Goal: Task Accomplishment & Management: Complete application form

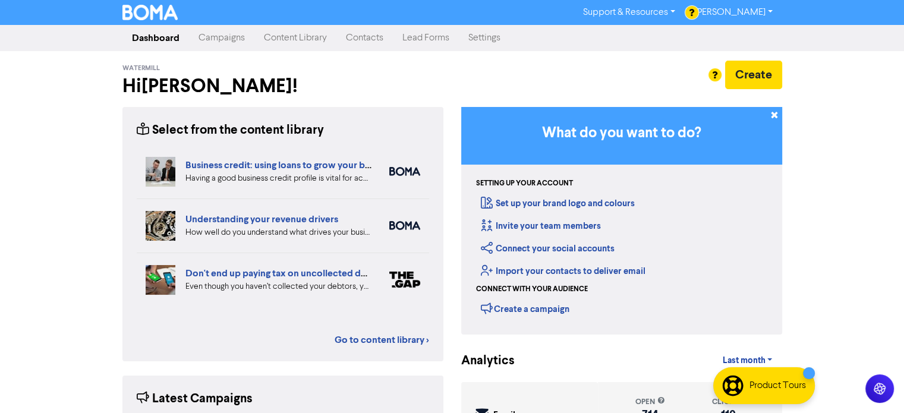
click at [228, 40] on link "Campaigns" at bounding box center [221, 38] width 65 height 24
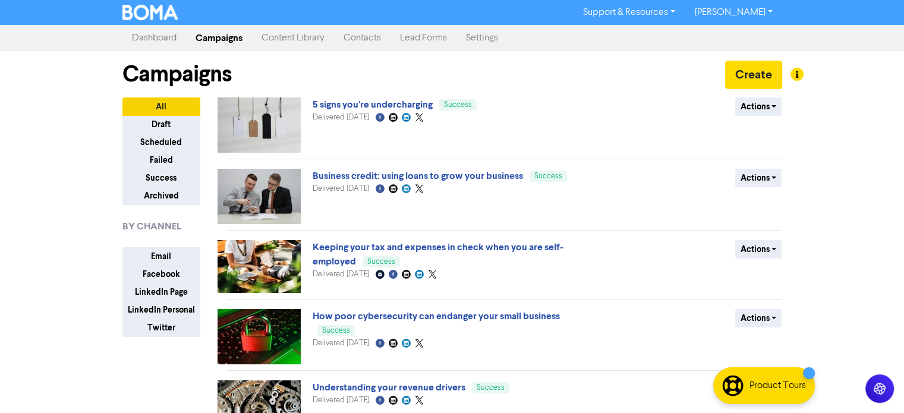
click at [282, 39] on link "Content Library" at bounding box center [293, 38] width 82 height 24
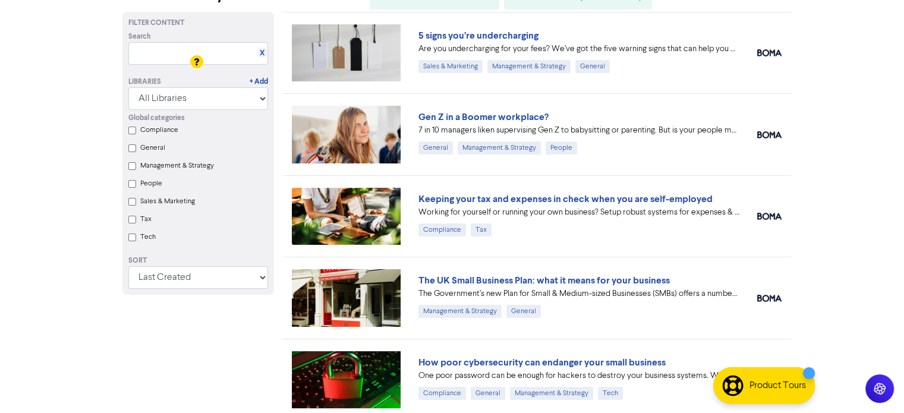
scroll to position [119, 0]
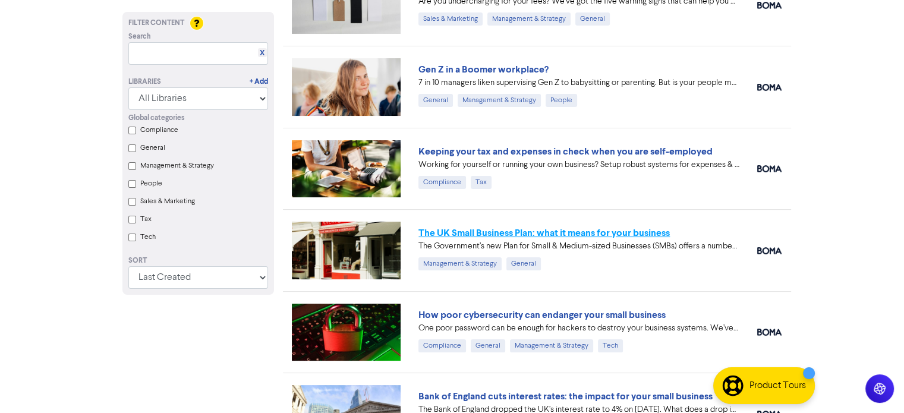
click at [496, 237] on link "The UK Small Business Plan: what it means for your business" at bounding box center [543, 233] width 251 height 12
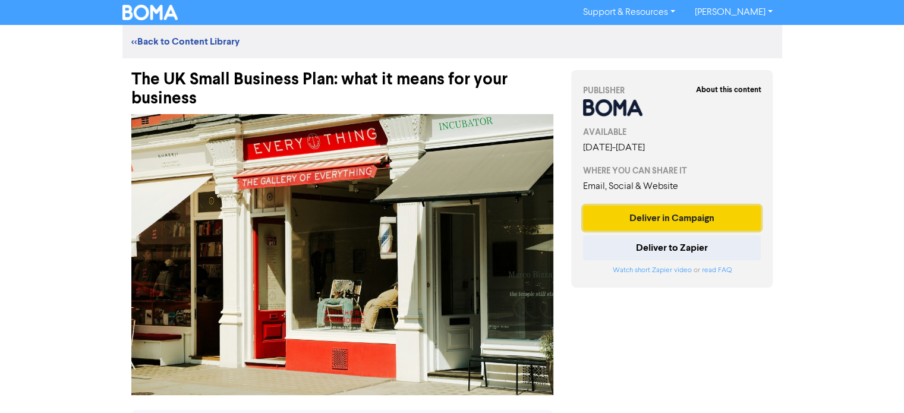
click at [668, 218] on button "Deliver in Campaign" at bounding box center [672, 218] width 178 height 25
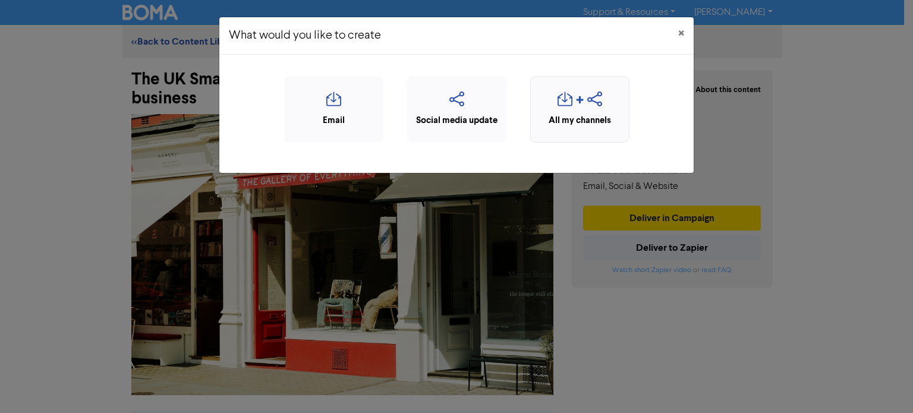
click at [558, 106] on icon "button" at bounding box center [564, 103] width 15 height 23
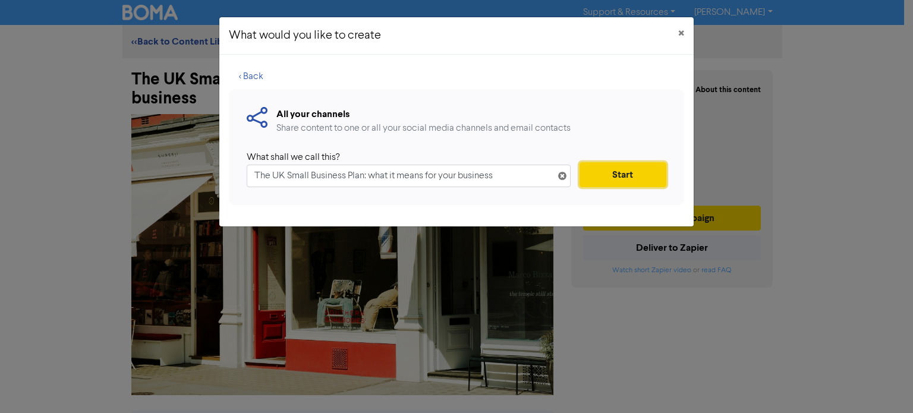
click at [604, 183] on button "Start" at bounding box center [622, 174] width 87 height 25
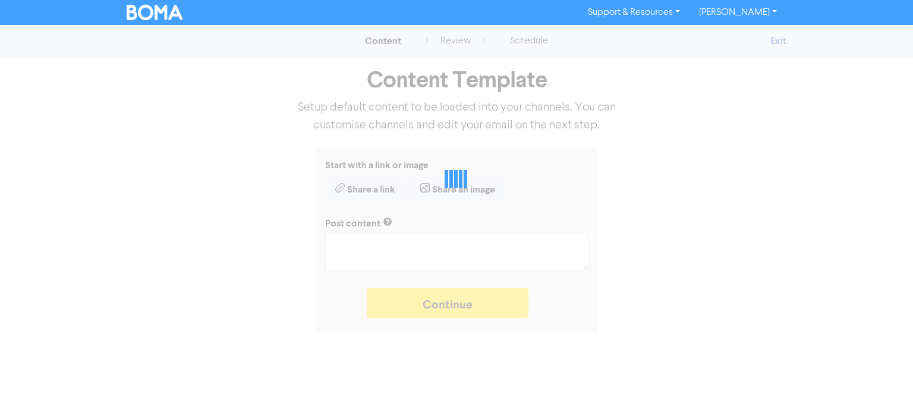
type textarea "x"
type textarea "The Government’s new Plan for Small & Medium-sized Businesses (SMBs) offers a n…"
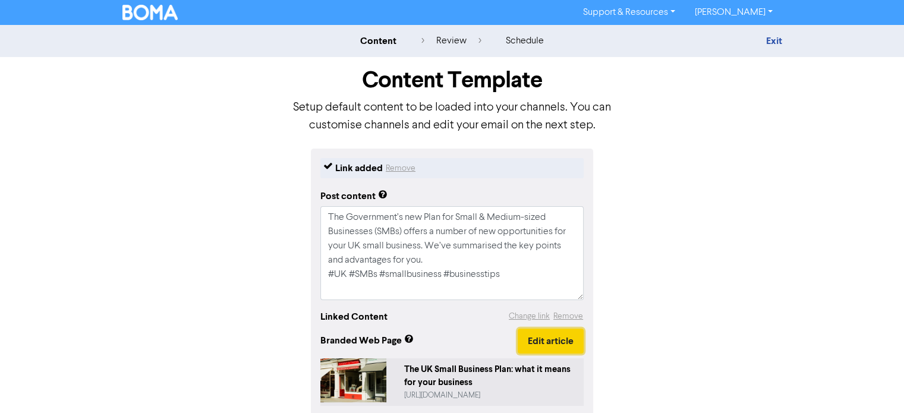
click at [544, 341] on button "Edit article" at bounding box center [551, 341] width 66 height 25
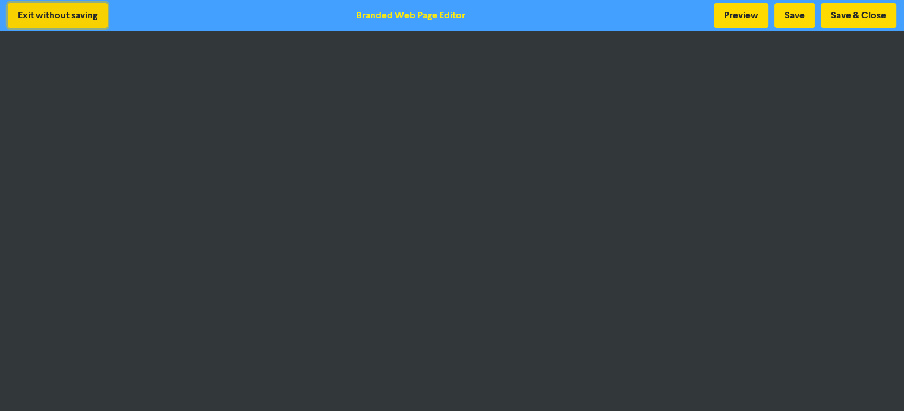
click at [64, 9] on button "Exit without saving" at bounding box center [58, 15] width 100 height 25
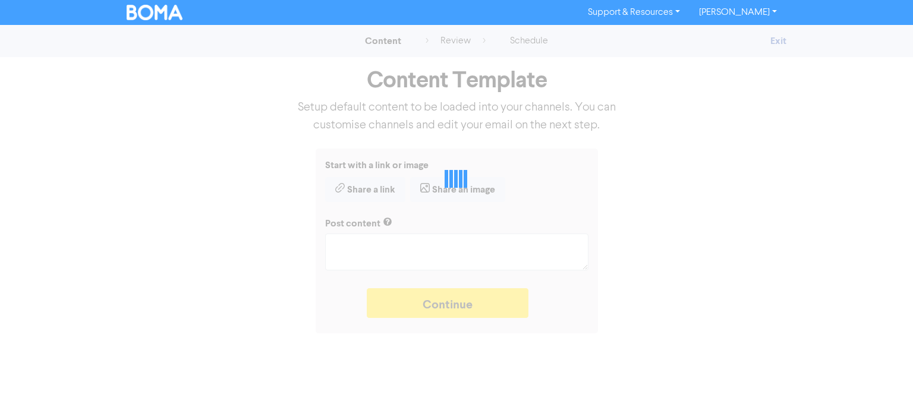
type textarea "x"
type textarea "The Government’s new Plan for Small & Medium-sized Businesses (SMBs) offers a n…"
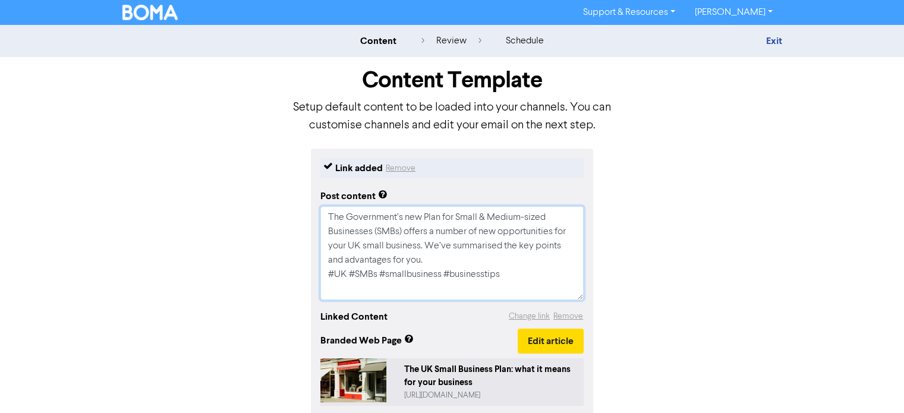
click at [466, 262] on textarea "The Government’s new Plan for Small & Medium-sized Businesses (SMBs) offers a n…" at bounding box center [451, 253] width 263 height 94
type textarea "x"
type textarea "The Government’s new Plan for Small & Medium-sized Businesses (SMBs) offers a n…"
click at [518, 290] on textarea "The Government’s new Plan for Small & Medium-sized Businesses (SMBs) offers a n…" at bounding box center [451, 253] width 263 height 94
type textarea "x"
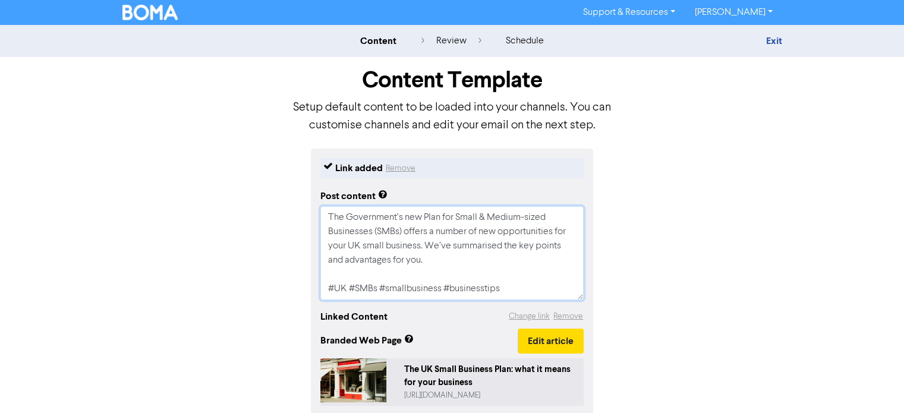
type textarea "The Government’s new Plan for Small & Medium-sized Businesses (SMBs) offers a n…"
type textarea "x"
type textarea "The Government’s new Plan for Small & Medium-sized Businesses (SMBs) offers a n…"
paste textarea "[URL][DOMAIN_NAME]"
type textarea "x"
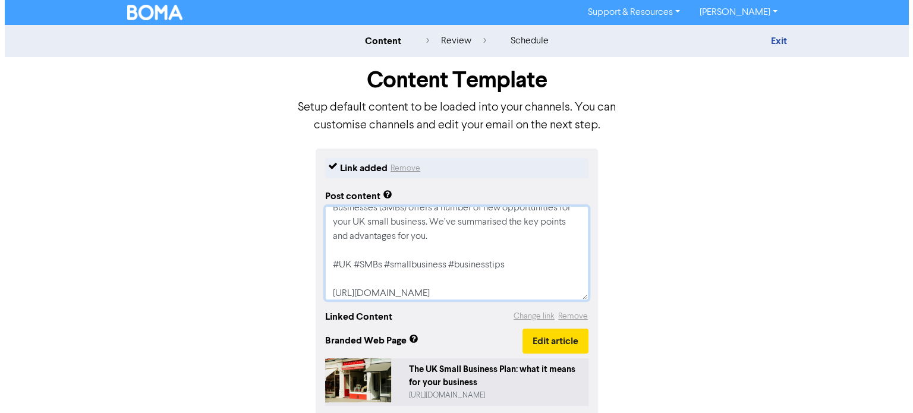
scroll to position [38, 0]
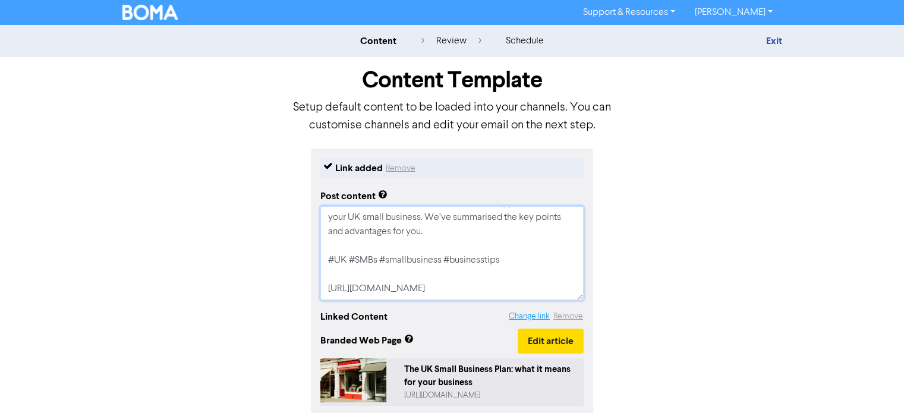
type textarea "The Government’s new Plan for Small & Medium-sized Businesses (SMBs) offers a n…"
click at [530, 323] on button "Change link" at bounding box center [529, 317] width 42 height 14
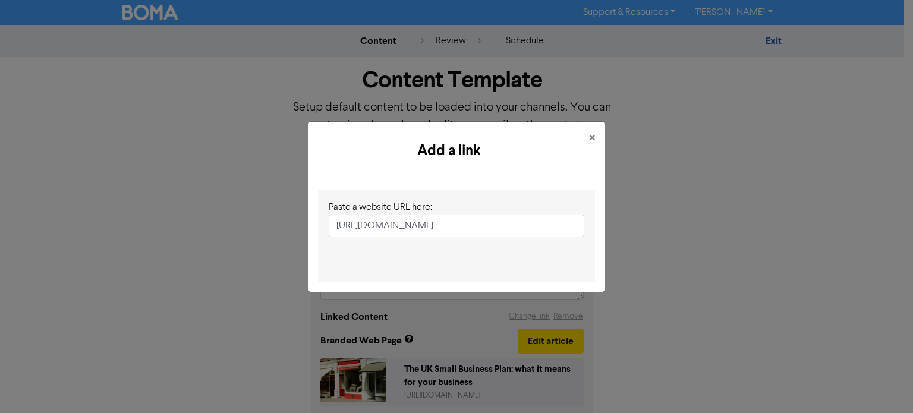
scroll to position [0, 238]
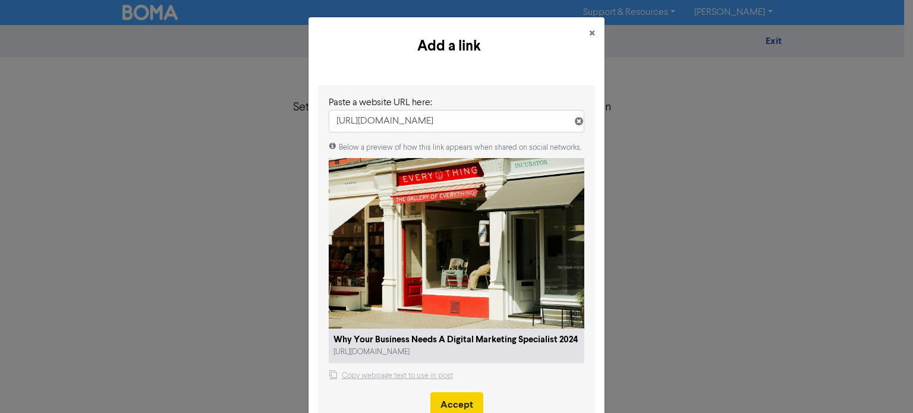
type input "[URL][DOMAIN_NAME]"
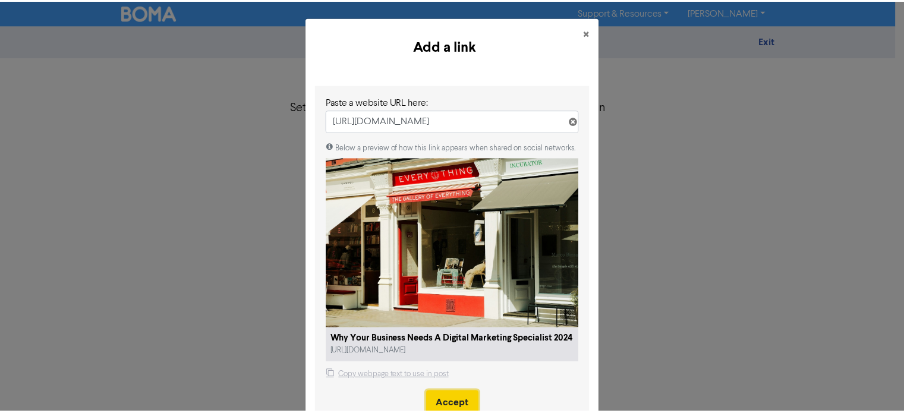
scroll to position [0, 0]
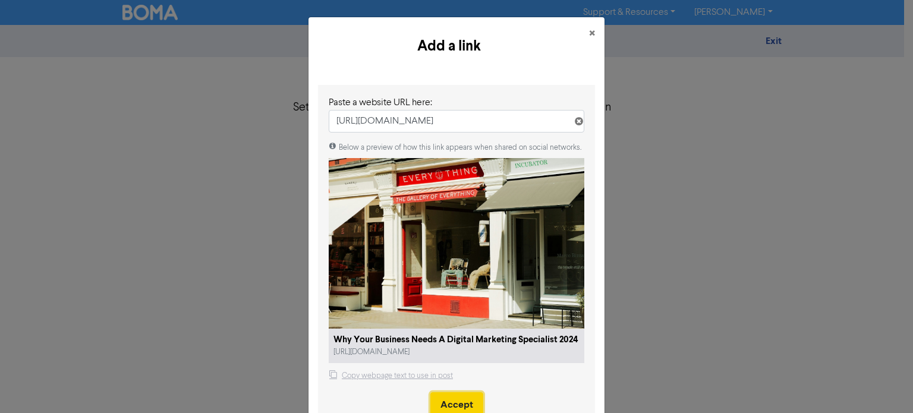
click at [448, 392] on button "Accept" at bounding box center [456, 404] width 53 height 25
type textarea "x"
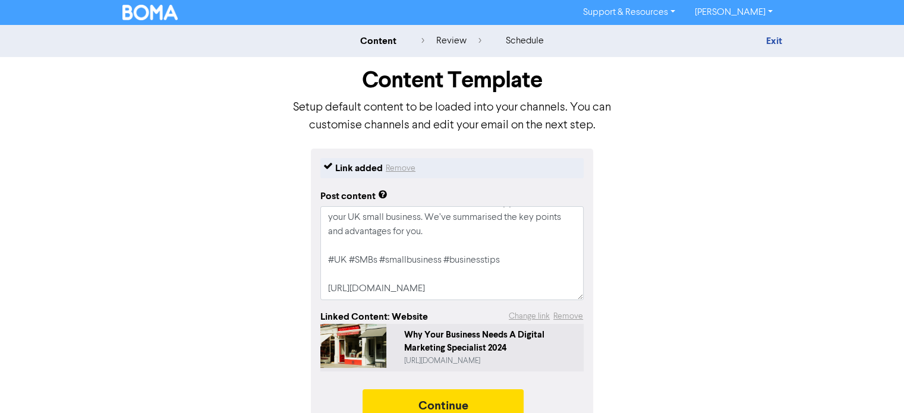
scroll to position [71, 0]
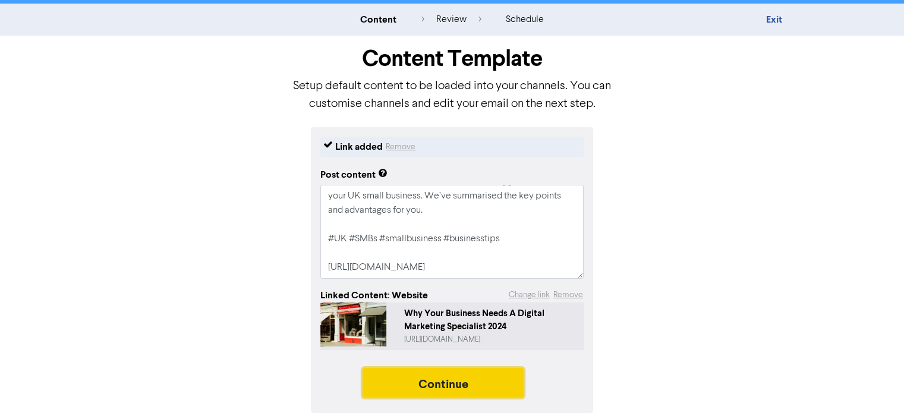
click at [440, 372] on button "Continue" at bounding box center [444, 383] width 162 height 30
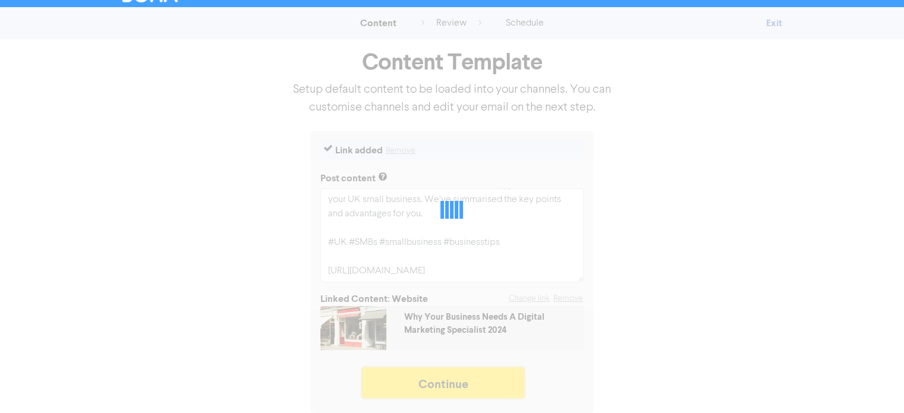
scroll to position [18, 0]
type textarea "x"
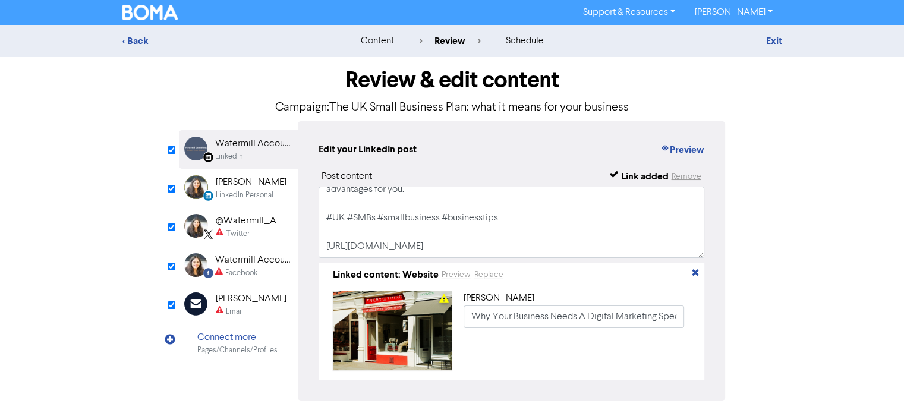
scroll to position [79, 0]
click at [470, 322] on input "Why Your Business Needs A Digital Marketing Specialist 2024" at bounding box center [574, 316] width 221 height 23
paste input "The UK Small Business Plan: what it means for your business"
type input "The UK Small Business Plan: what it means for your business"
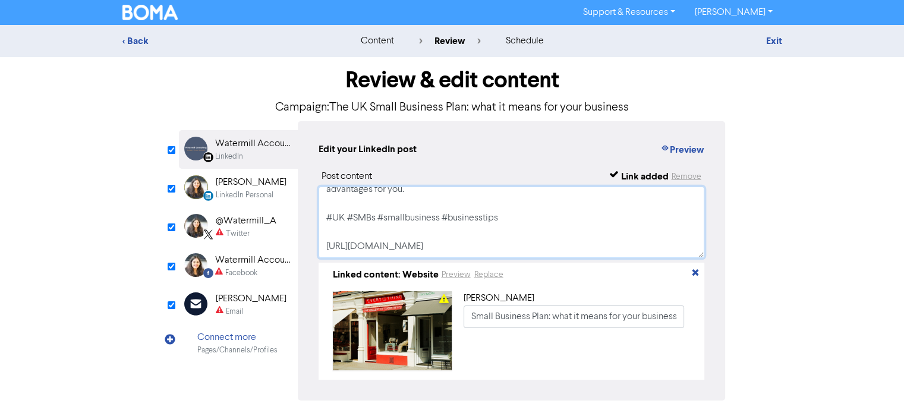
scroll to position [0, 0]
click at [390, 254] on textarea "The Government’s new Plan for Small & Medium-sized Businesses (SMBs) offers a n…" at bounding box center [512, 222] width 386 height 71
type textarea "The Government’s new Plan for Small & Medium-sized Businesses (SMBs) offers a n…"
click at [245, 182] on div "[PERSON_NAME]" at bounding box center [251, 182] width 71 height 14
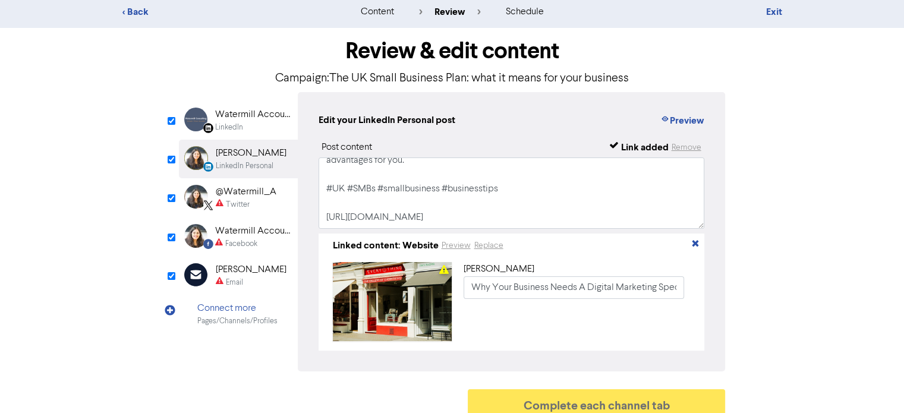
scroll to position [45, 0]
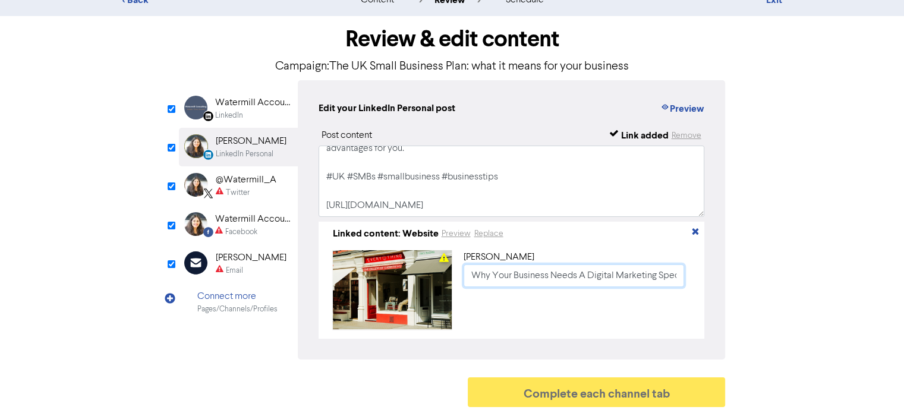
click at [467, 270] on input "Why Your Business Needs A Digital Marketing Specialist 2024" at bounding box center [574, 275] width 221 height 23
paste input "The UK Small Business Plan: what it means for your business"
type input "The UK Small Business Plan: what it means for your business"
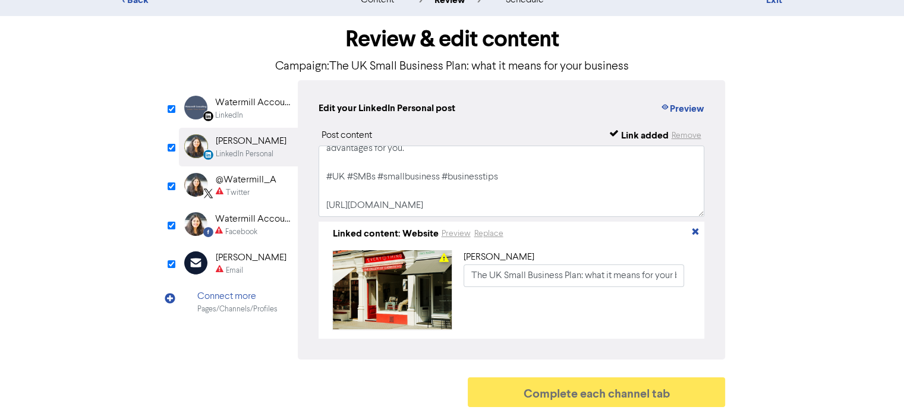
click at [253, 178] on div "@Watermill_A" at bounding box center [246, 180] width 61 height 14
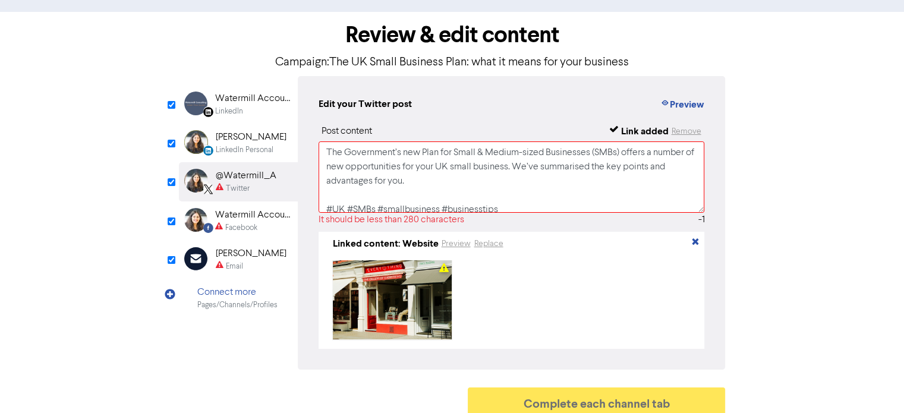
scroll to position [119, 0]
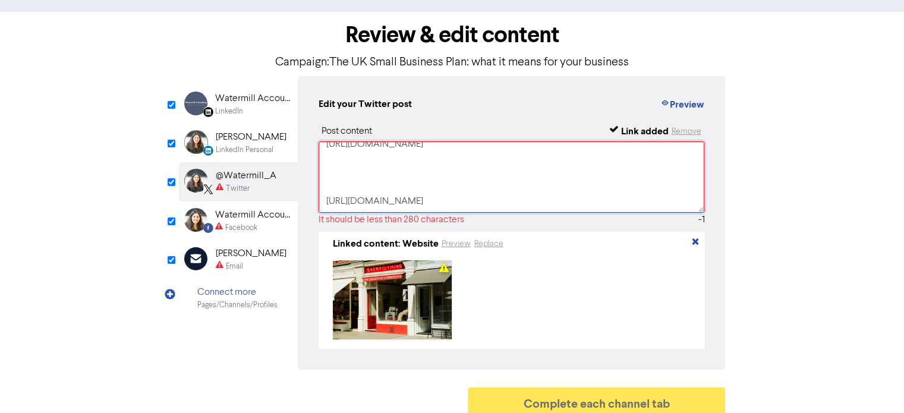
drag, startPoint x: 332, startPoint y: 154, endPoint x: 464, endPoint y: 204, distance: 140.5
click at [464, 204] on textarea "The Government’s new Plan for Small & Medium-sized Businesses (SMBs) offers a n…" at bounding box center [512, 176] width 386 height 71
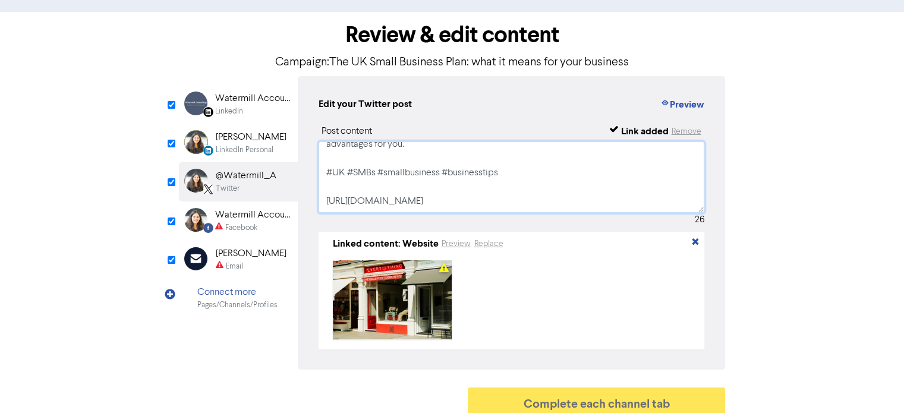
scroll to position [51, 0]
type textarea "The Government’s new Plan for Small & Medium-sized Businesses (SMBs) offers a n…"
click at [252, 215] on div "Watermill Accounting Limited" at bounding box center [253, 215] width 76 height 14
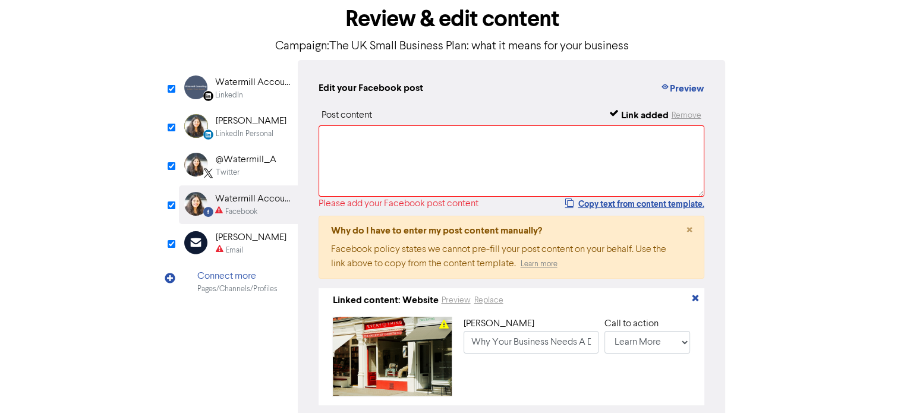
scroll to position [105, 0]
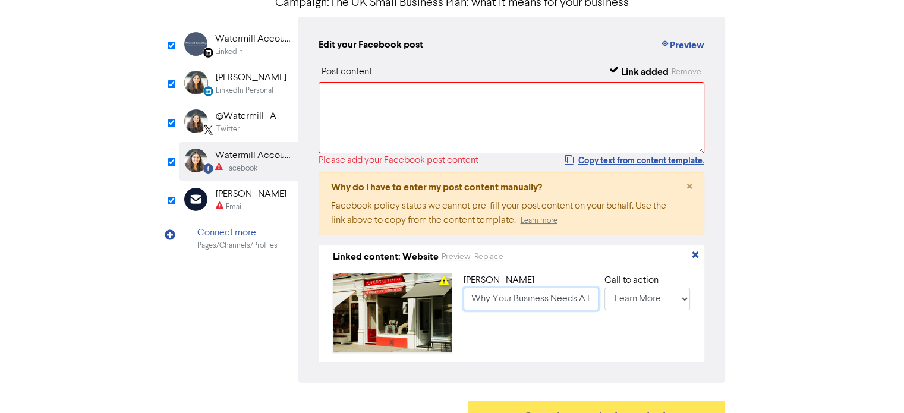
click at [466, 296] on input "Why Your Business Needs A Digital Marketing Specialist 2024" at bounding box center [531, 299] width 135 height 23
paste input "The UK Small Business Plan: what it means for your business"
type input "The UK Small Business Plan: what it means for your business"
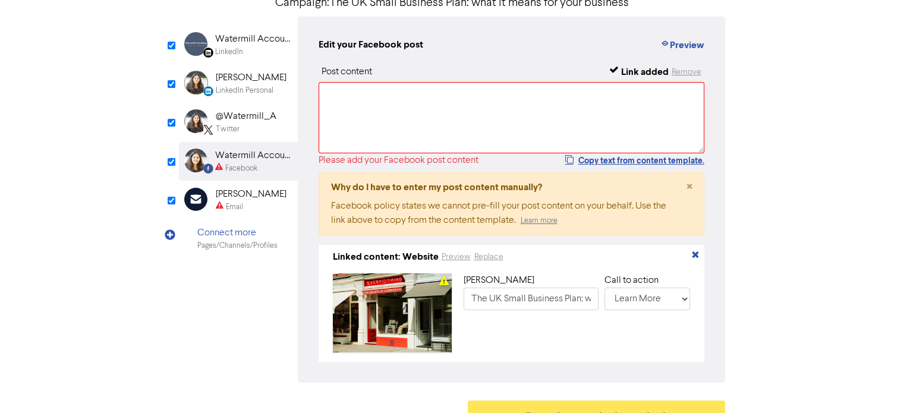
click at [232, 192] on div "[PERSON_NAME]" at bounding box center [251, 194] width 71 height 14
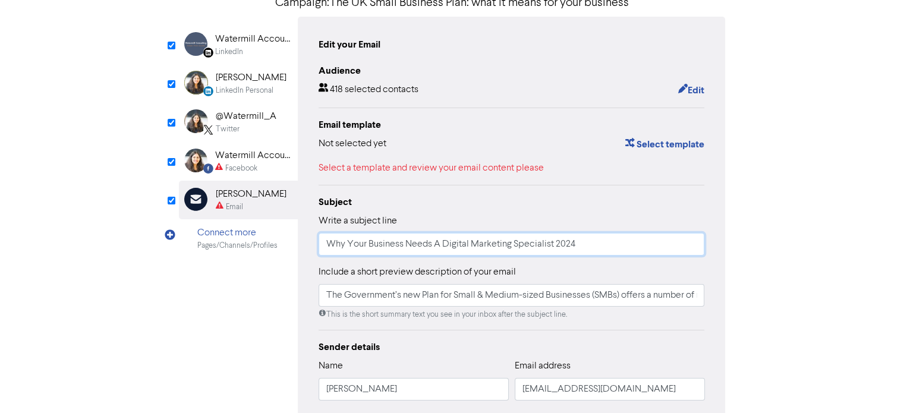
click at [331, 245] on input "Why Your Business Needs A Digital Marketing Specialist 2024" at bounding box center [512, 244] width 386 height 23
click at [330, 245] on input "Why Your Business Needs A Digital Marketing Specialist 2024" at bounding box center [512, 244] width 386 height 23
type input "The Government’s new Plan for Small & Medium-sized Businesses (SMBs) offers a n…"
paste input "The UK Small Business Plan: what it means for your business"
type input "The UK Small Business Plan: what it means for your business"
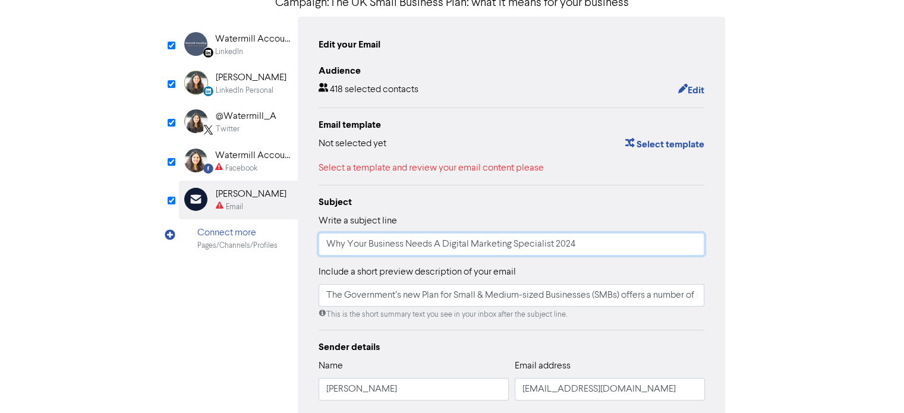
type input "The Government’s new Plan for Small & Medium-sized Businesses (SMBs) offers a n…"
click at [327, 249] on input "The UK Small Business Plan: what it means for your business" at bounding box center [512, 244] width 386 height 23
type input "WThe UK Small Business Plan: what it means for your business"
type input "The Government’s new Plan for Small & Medium-sized Businesses (SMBs) offers a n…"
type input "WeThe UK Small Business Plan: what it means for your business"
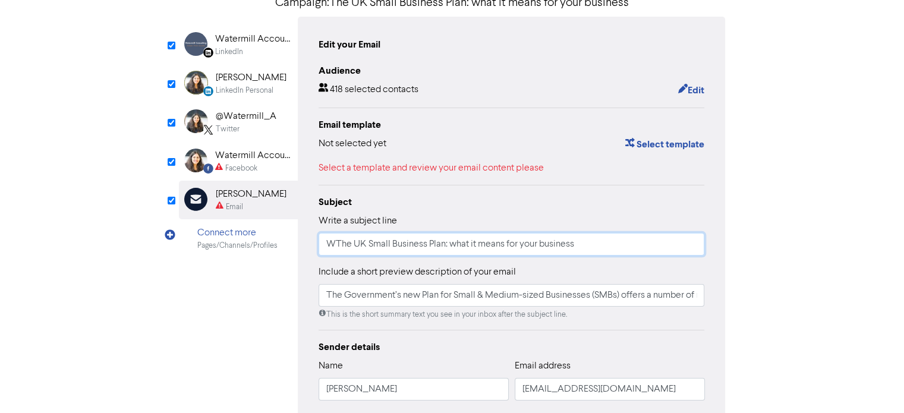
type input "The Government’s new Plan for Small & Medium-sized Businesses (SMBs) offers a n…"
type input "WeeThe UK Small Business Plan: what it means for your business"
type input "The Government’s new Plan for Small & Medium-sized Businesses (SMBs) offers a n…"
type input "WeekThe UK Small Business Plan: what it means for your business"
type input "The Government’s new Plan for Small & Medium-sized Businesses (SMBs) offers a n…"
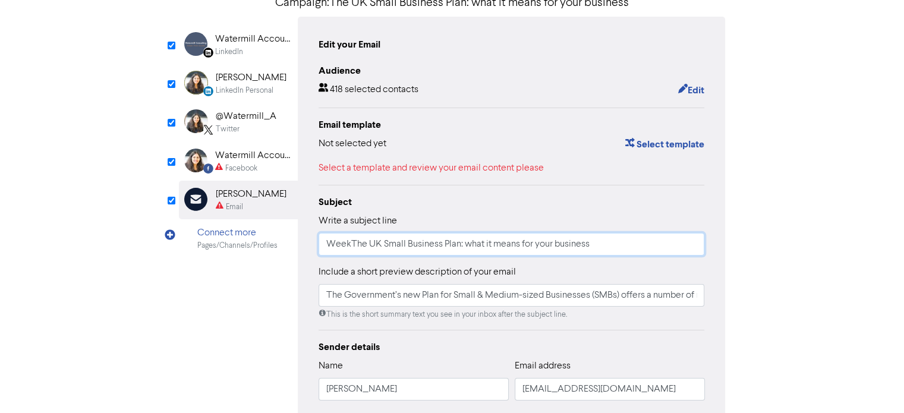
type input "WeeklThe UK Small Business Plan: what it means for your business"
type input "The Government’s new Plan for Small & Medium-sized Businesses (SMBs) offers a n…"
type input "WeeklyThe UK Small Business Plan: what it means for your business"
type input "The Government’s new Plan for Small & Medium-sized Businesses (SMBs) offers a n…"
type input "Weekly The UK Small Business Plan: what it means for your business"
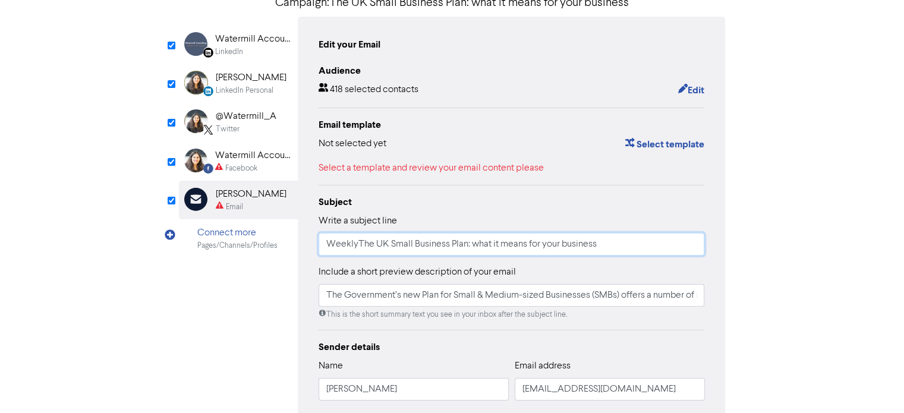
type input "The Government’s new Plan for Small & Medium-sized Businesses (SMBs) offers a n…"
type input "Weekly NThe UK Small Business Plan: what it means for your business"
type input "The Government’s new Plan for Small & Medium-sized Businesses (SMBs) offers a n…"
type input "Weekly NeThe UK Small Business Plan: what it means for your business"
type input "The Government’s new Plan for Small & Medium-sized Businesses (SMBs) offers a n…"
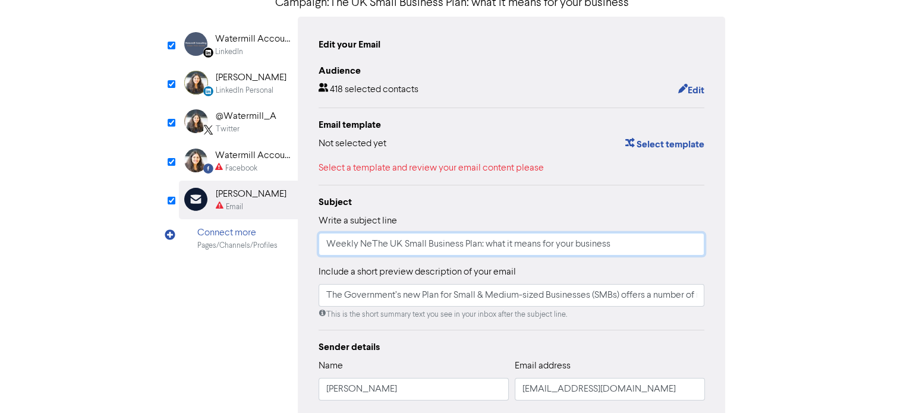
type input "Weekly NewThe UK Small Business Plan: what it means for your business"
type input "The Government’s new Plan for Small & Medium-sized Businesses (SMBs) offers a n…"
type input "Weekly NewsThe UK Small Business Plan: what it means for your business"
type input "The Government’s new Plan for Small & Medium-sized Businesses (SMBs) offers a n…"
type input "Weekly NewslThe UK Small Business Plan: what it means for your business"
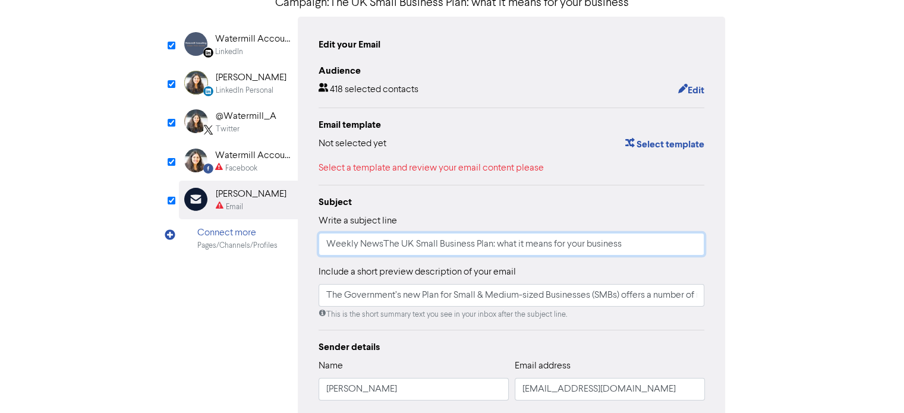
type input "The Government’s new Plan for Small & Medium-sized Businesses (SMBs) offers a n…"
type input "Weekly NewsleThe UK Small Business Plan: what it means for your business"
type input "The Government’s new Plan for Small & Medium-sized Businesses (SMBs) offers a n…"
type input "Weekly NewsletThe UK Small Business Plan: what it means for your business"
type input "The Government’s new Plan for Small & Medium-sized Businesses (SMBs) offers a n…"
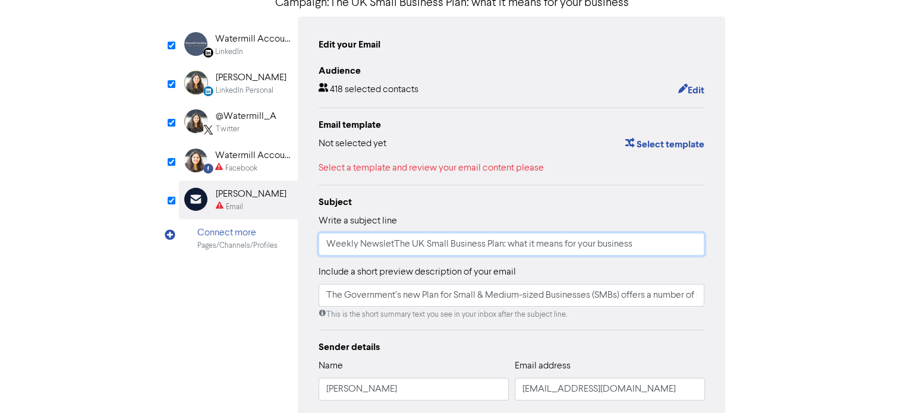
type input "Weekly NewslettThe UK Small Business Plan: what it means for your business"
type input "The Government’s new Plan for Small & Medium-sized Businesses (SMBs) offers a n…"
type input "Weekly NewsletteThe UK Small Business Plan: what it means for your business"
type input "The Government’s new Plan for Small & Medium-sized Businesses (SMBs) offers a n…"
type input "Weekly NewsletterThe UK Small Business Plan: what it means for your business"
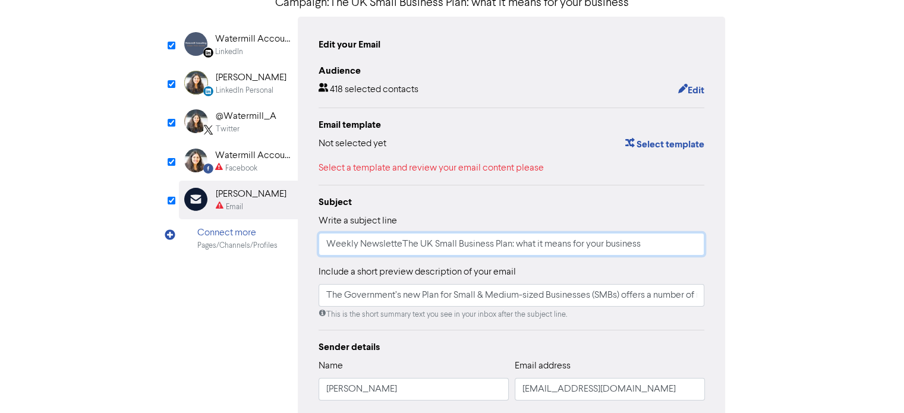
type input "The Government’s new Plan for Small & Medium-sized Businesses (SMBs) offers a n…"
type input "Weekly Newsletter The UK Small Business Plan: what it means for your business"
type input "The Government’s new Plan for Small & Medium-sized Businesses (SMBs) offers a n…"
type input "Weekly Newsletter -The UK Small Business Plan: what it means for your business"
type input "The Government’s new Plan for Small & Medium-sized Businesses (SMBs) offers a n…"
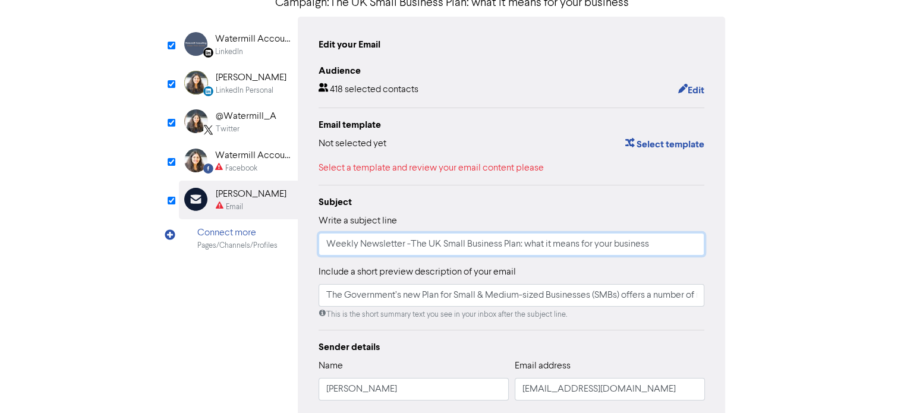
type input "Weekly Newsletter - The UK Small Business Plan: what it means for your business"
type input "The Government’s new Plan for Small & Medium-sized Businesses (SMBs) offers a n…"
type input "Weekly Newsletter - The UK Small Business Plan: what it means for your business"
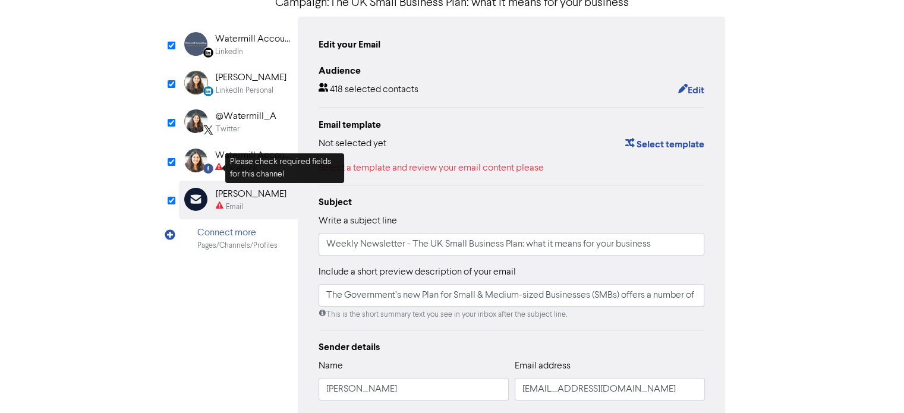
click at [222, 168] on span at bounding box center [224, 169] width 4 height 8
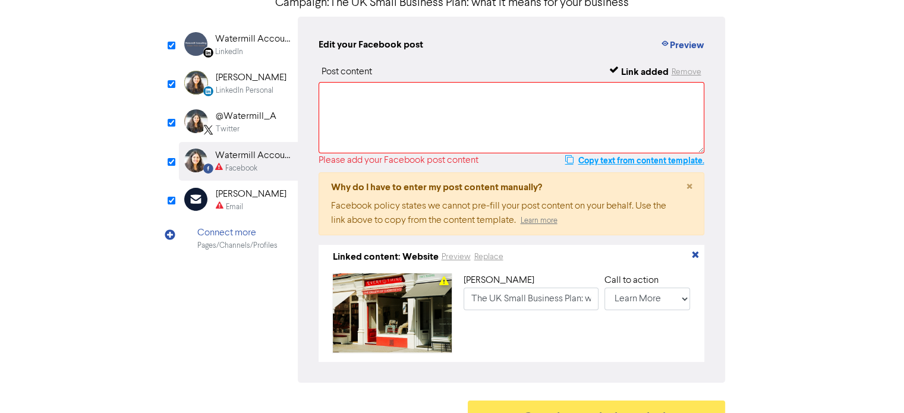
click at [598, 157] on button "Copy text from content template." at bounding box center [634, 160] width 140 height 14
click at [468, 111] on textarea at bounding box center [512, 117] width 386 height 71
paste textarea "The Government’s new Plan for Small & Medium-sized Businesses (SMBs) offers a n…"
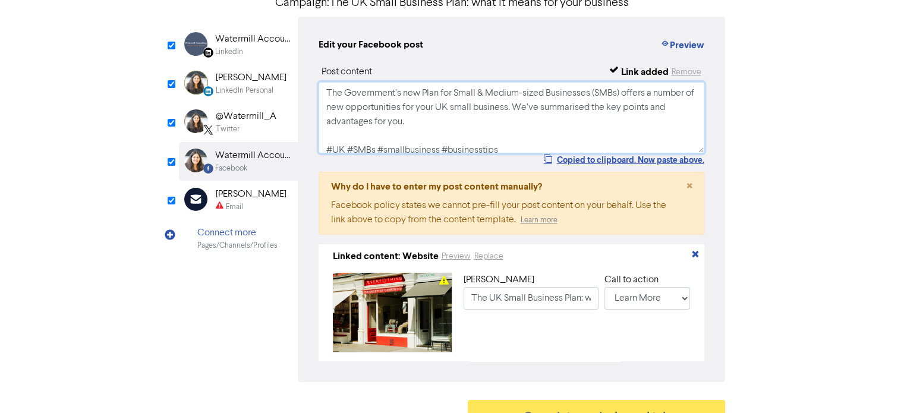
scroll to position [60, 0]
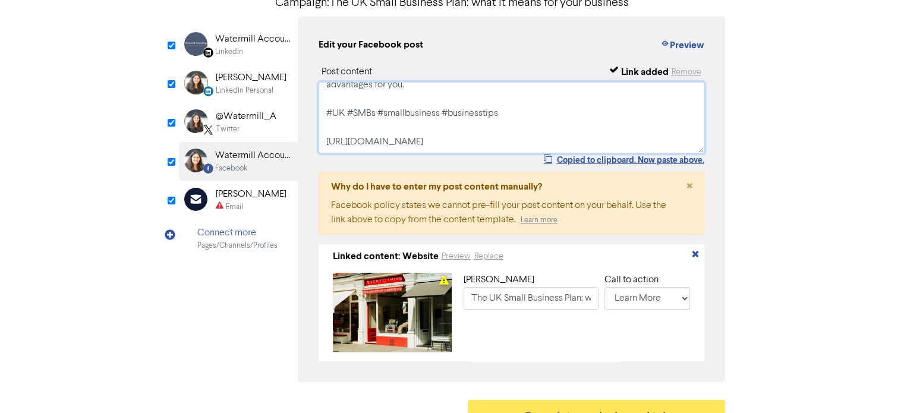
type textarea "The Government’s new Plan for Small & Medium-sized Businesses (SMBs) offers a n…"
click at [252, 194] on div "[PERSON_NAME]" at bounding box center [251, 194] width 71 height 14
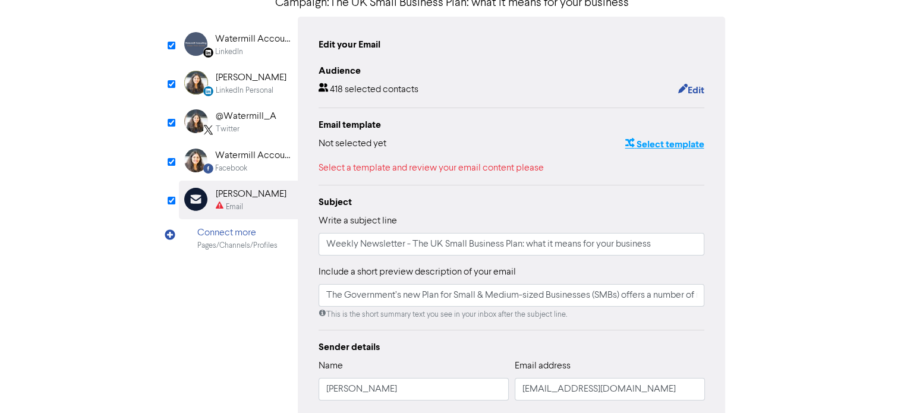
click at [661, 146] on button "Select template" at bounding box center [664, 144] width 80 height 15
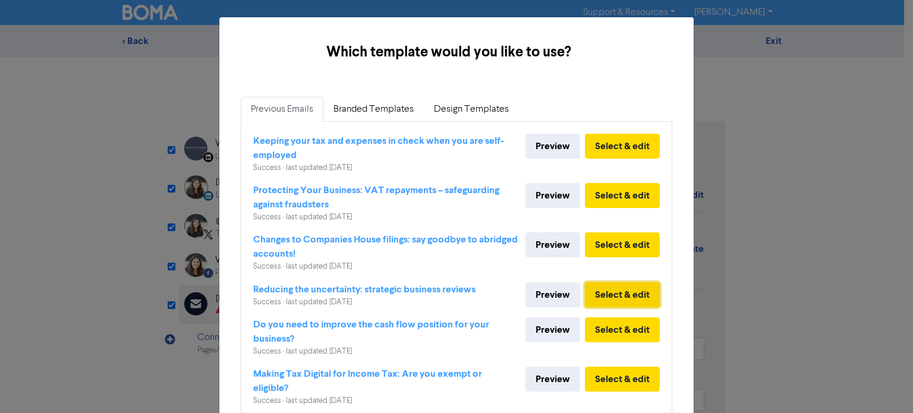
click at [613, 297] on button "Select & edit" at bounding box center [622, 294] width 75 height 25
type input "The Government’s new Plan for Small & Medium-sized Businesses (SMBs) offers a n…"
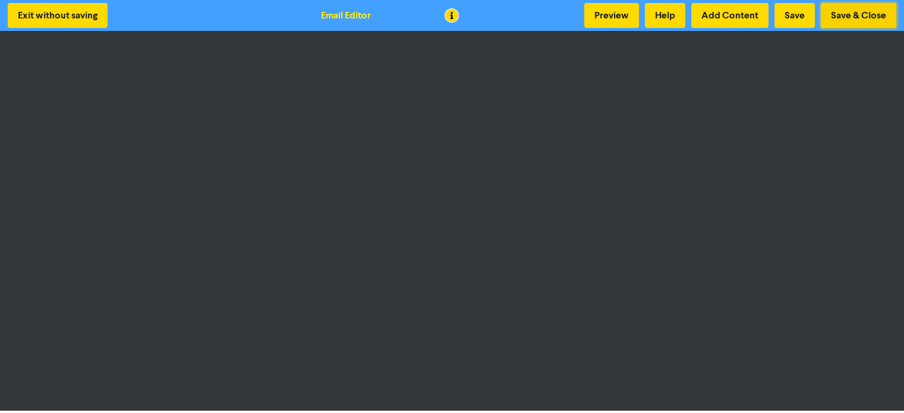
click at [846, 14] on button "Save & Close" at bounding box center [858, 15] width 75 height 25
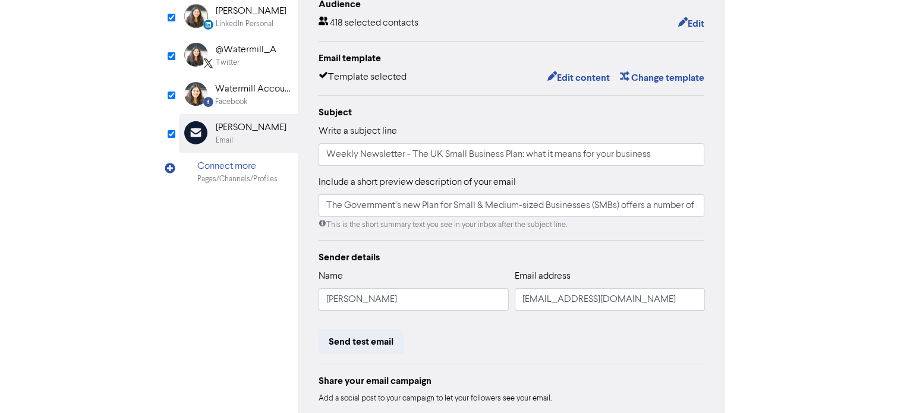
scroll to position [178, 0]
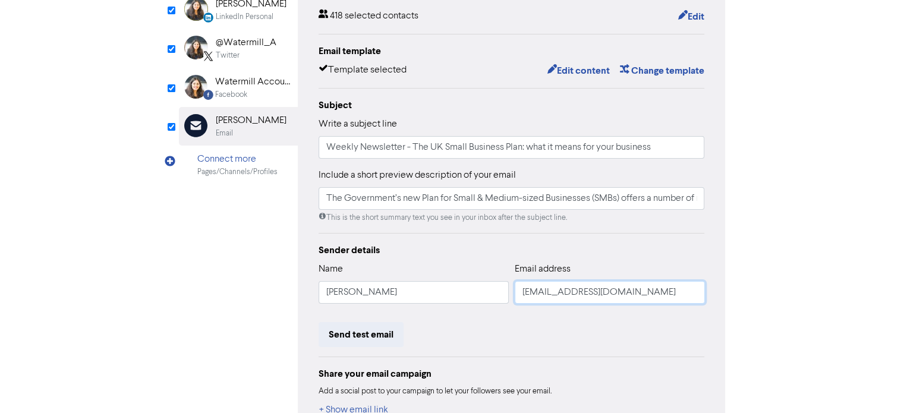
click at [532, 286] on input "[EMAIL_ADDRESS][DOMAIN_NAME]" at bounding box center [610, 292] width 190 height 23
type input "The Government’s new Plan for Small & Medium-sized Businesses (SMBs) offers a n…"
type input "d@[DOMAIN_NAME]"
type input "The Government’s new Plan for Small & Medium-sized Businesses (SMBs) offers a n…"
type input "@[DOMAIN_NAME]"
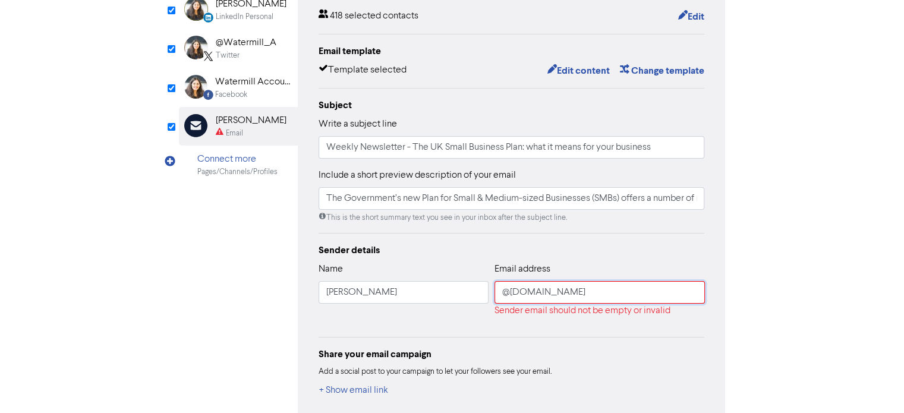
type input "The Government’s new Plan for Small & Medium-sized Businesses (SMBs) offers a n…"
type input "i@[DOMAIN_NAME]"
type input "The Government’s new Plan for Small & Medium-sized Businesses (SMBs) offers a n…"
type input "[EMAIL_ADDRESS][DOMAIN_NAME]"
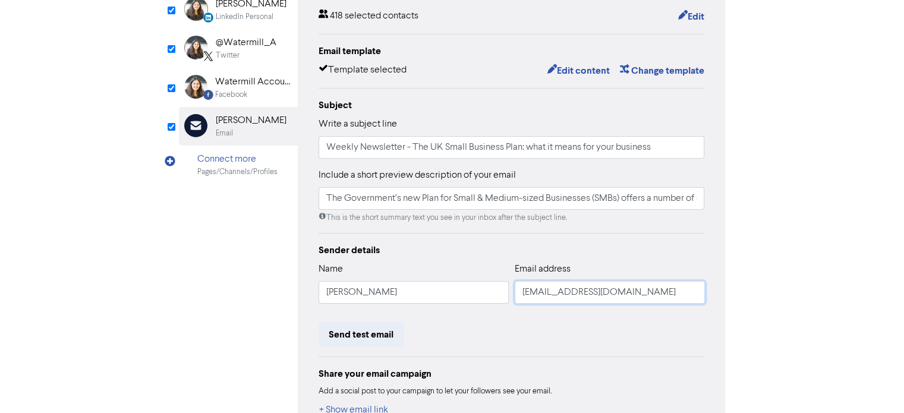
type input "The Government’s new Plan for Small & Medium-sized Businesses (SMBs) offers a n…"
type input "[EMAIL_ADDRESS][DOMAIN_NAME]"
type input "The Government’s new Plan for Small & Medium-sized Businesses (SMBs) offers a n…"
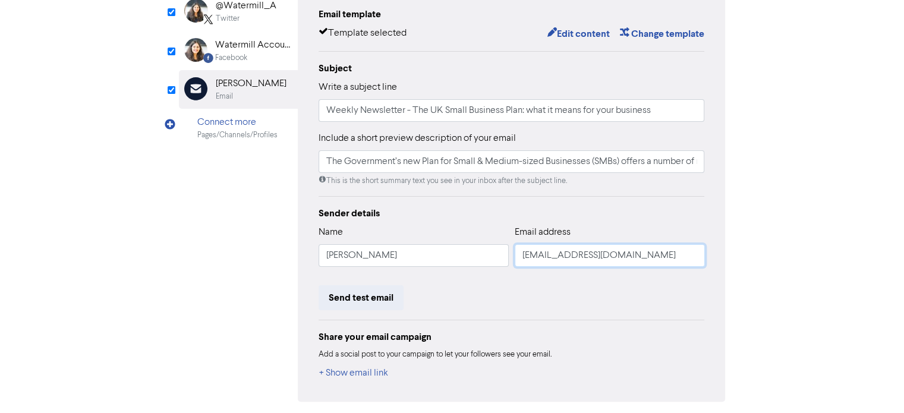
scroll to position [257, 0]
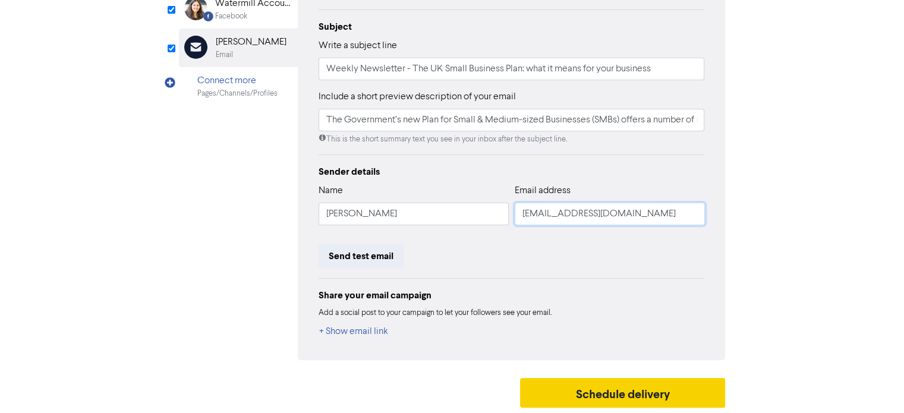
type input "[EMAIL_ADDRESS][DOMAIN_NAME]"
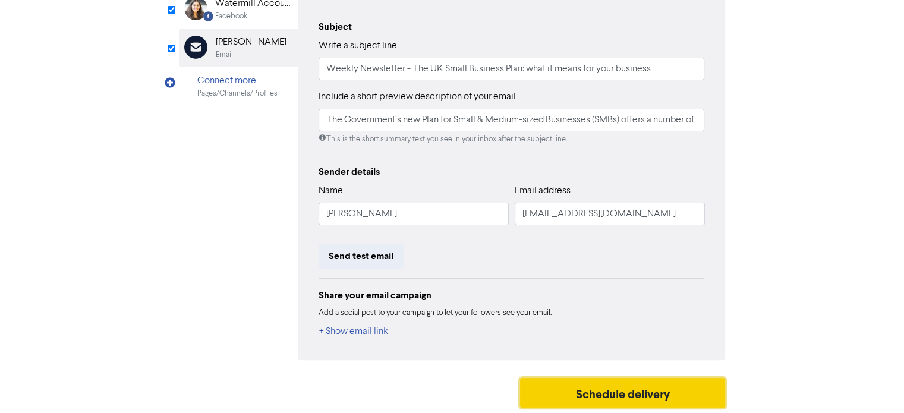
click at [618, 390] on button "Schedule delivery" at bounding box center [623, 393] width 206 height 30
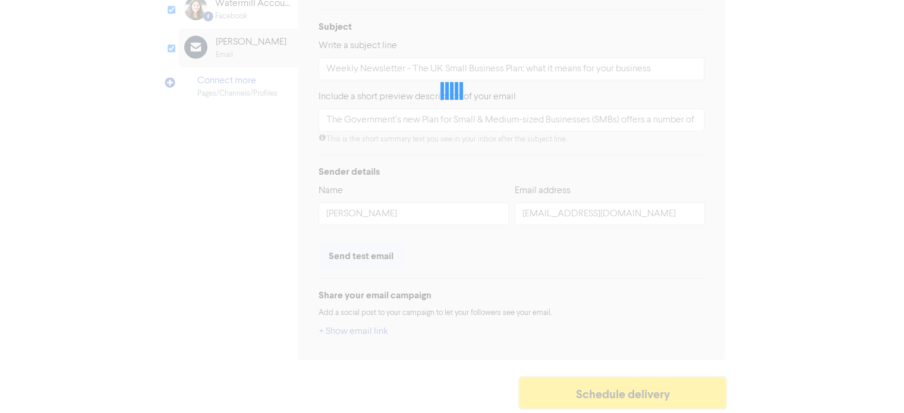
type input "The Government’s new Plan for Small & Medium-sized Businesses (SMBs) offers a n…"
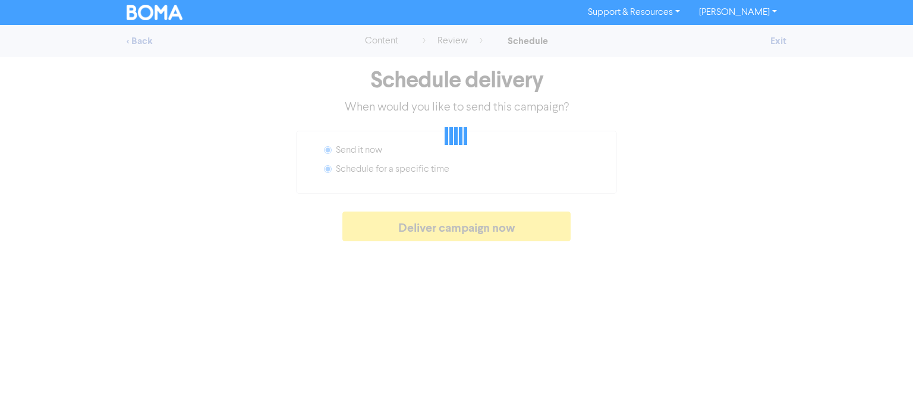
radio input "false"
radio input "true"
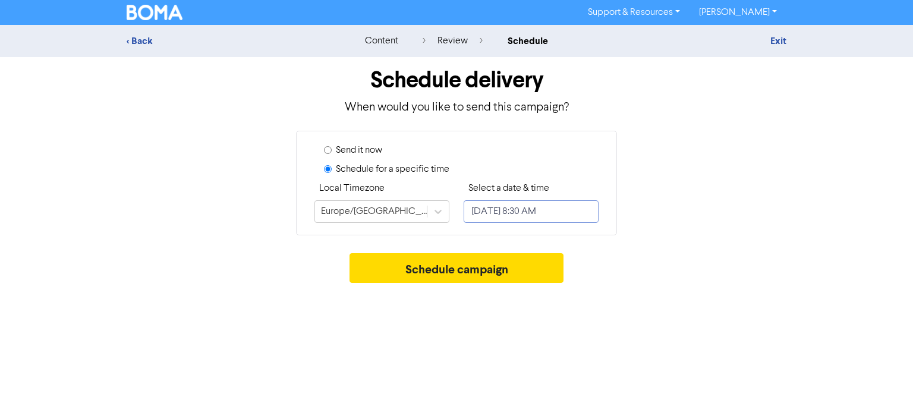
select select "7"
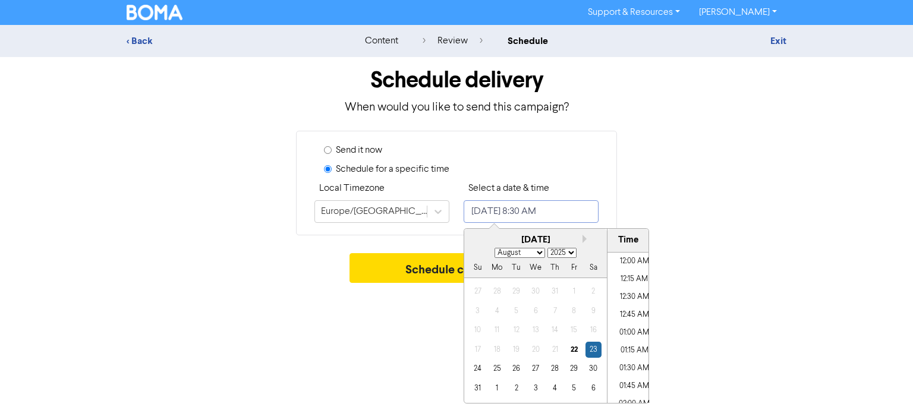
click at [572, 210] on input "[DATE] 8:30 AM" at bounding box center [531, 211] width 135 height 23
click at [573, 355] on div "22" at bounding box center [574, 350] width 16 height 16
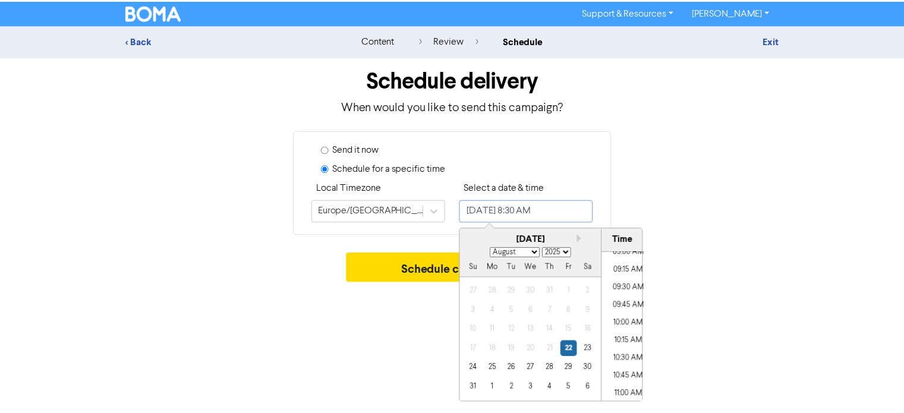
scroll to position [658, 0]
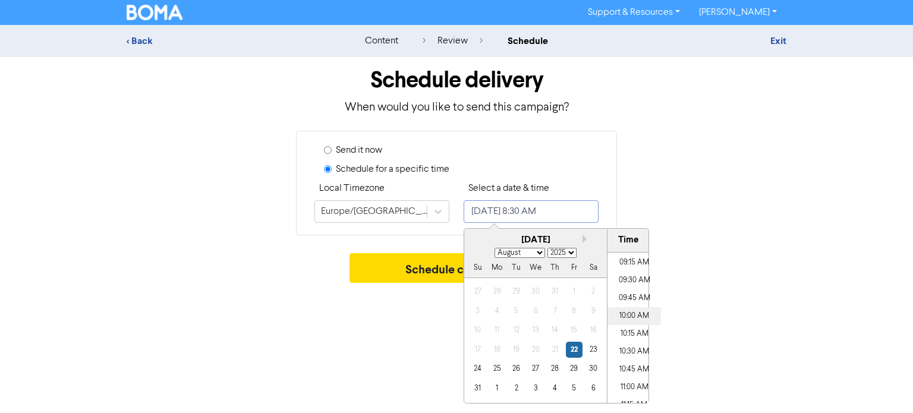
click at [631, 319] on li "10:00 AM" at bounding box center [633, 316] width 53 height 18
type input "[DATE] 10:00 AM"
click at [389, 264] on button "Schedule campaign" at bounding box center [456, 268] width 215 height 30
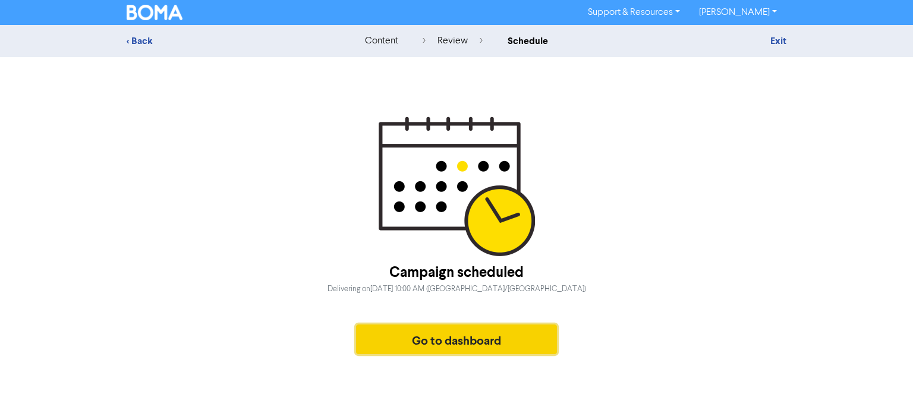
click at [499, 345] on button "Go to dashboard" at bounding box center [456, 339] width 201 height 30
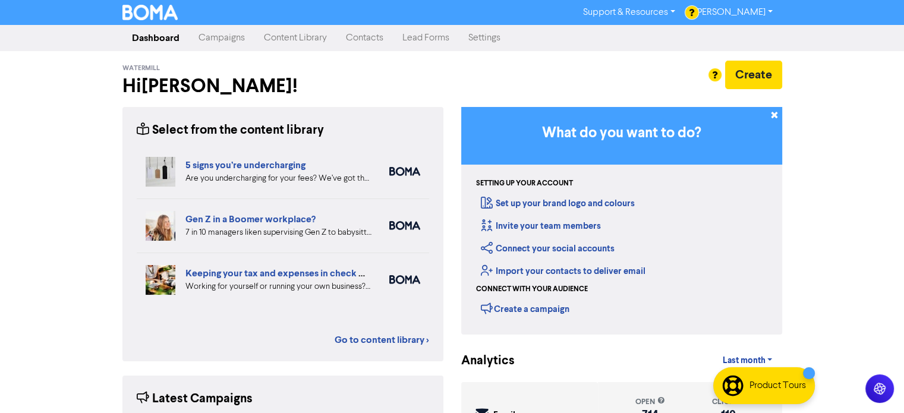
click at [223, 43] on link "Campaigns" at bounding box center [221, 38] width 65 height 24
